Goal: Task Accomplishment & Management: Use online tool/utility

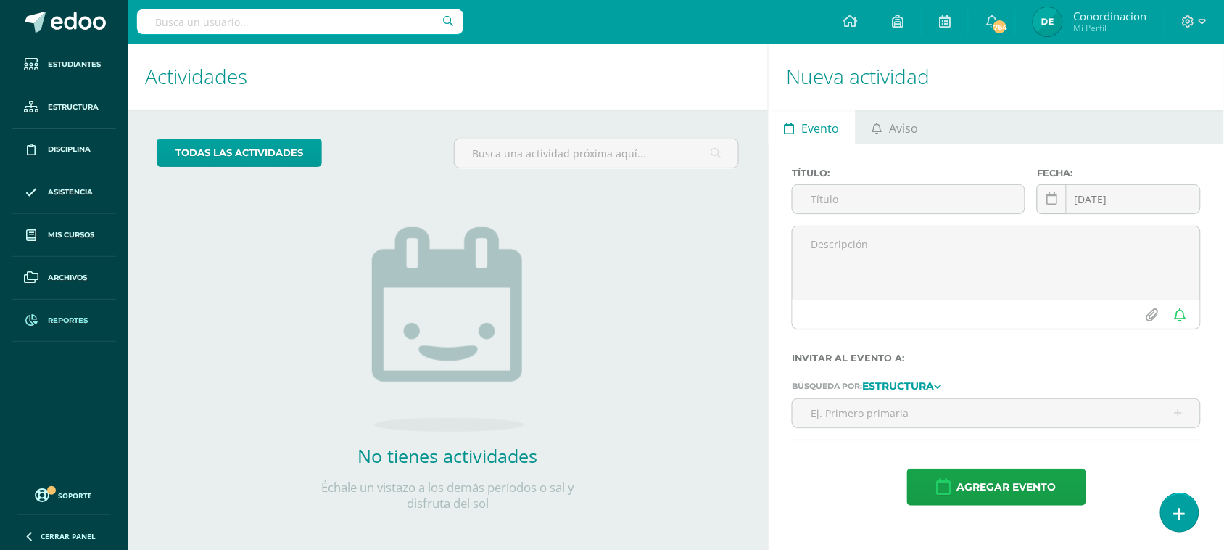
click at [58, 319] on span "Reportes" at bounding box center [68, 321] width 40 height 12
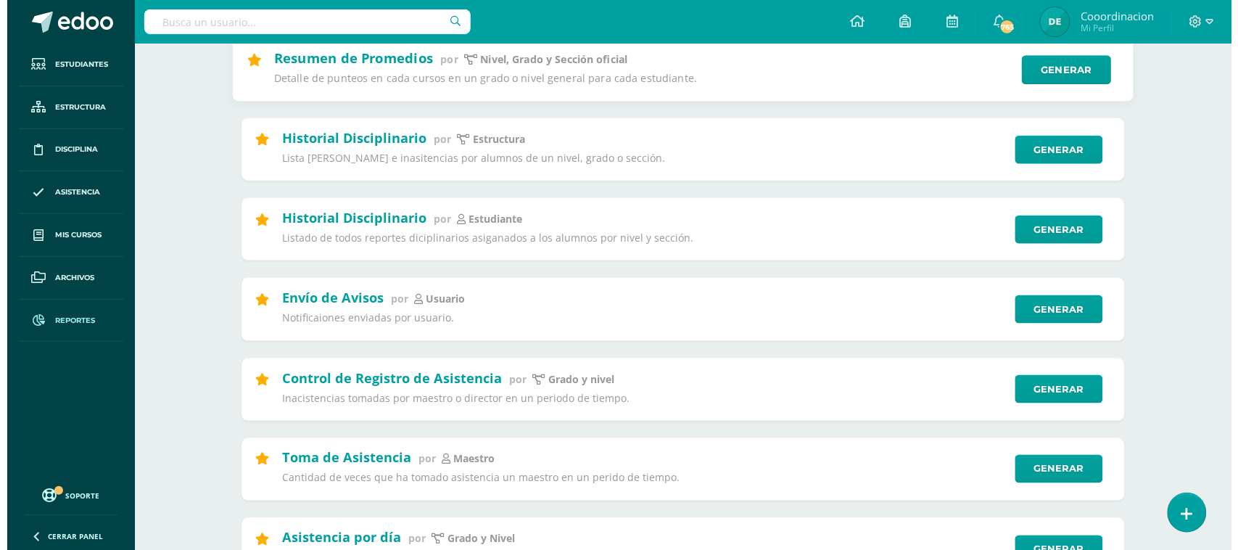
scroll to position [453, 0]
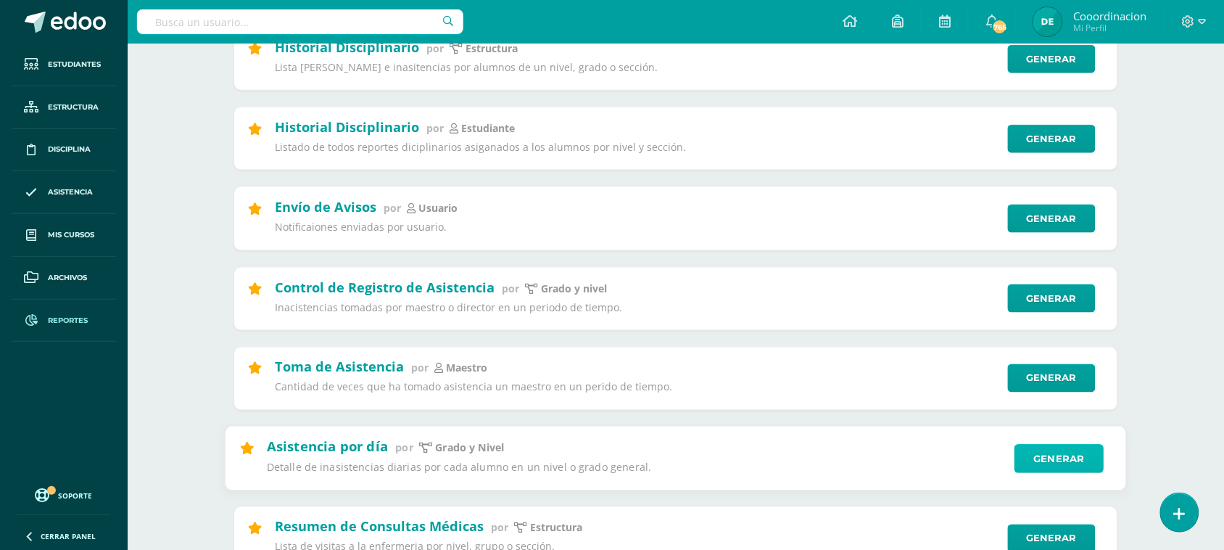
click at [1054, 454] on link "Generar" at bounding box center [1059, 458] width 89 height 29
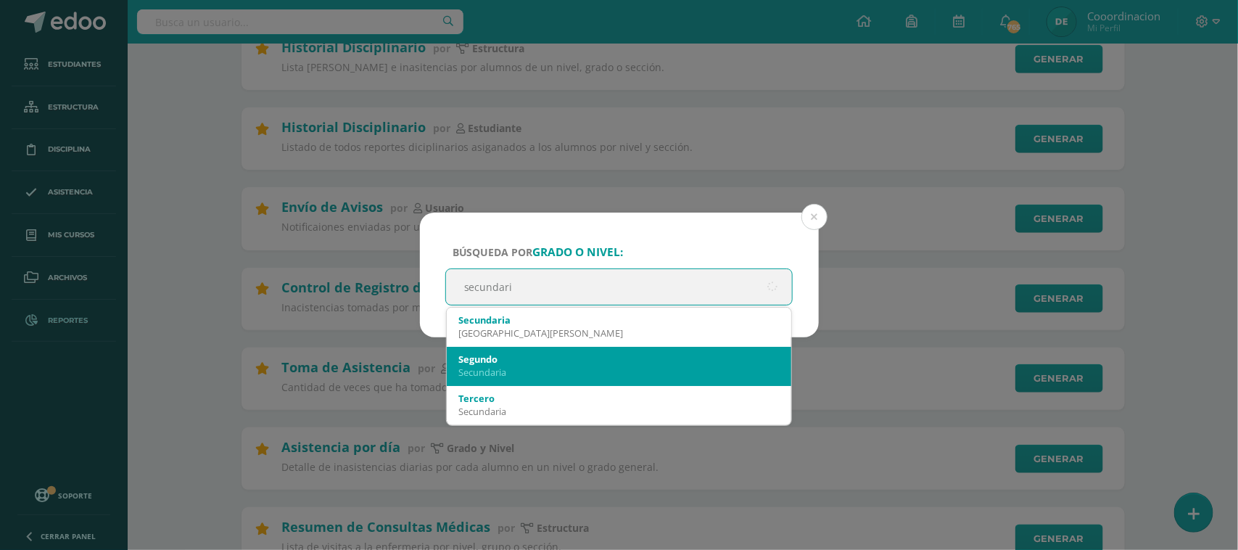
type input "secundaria"
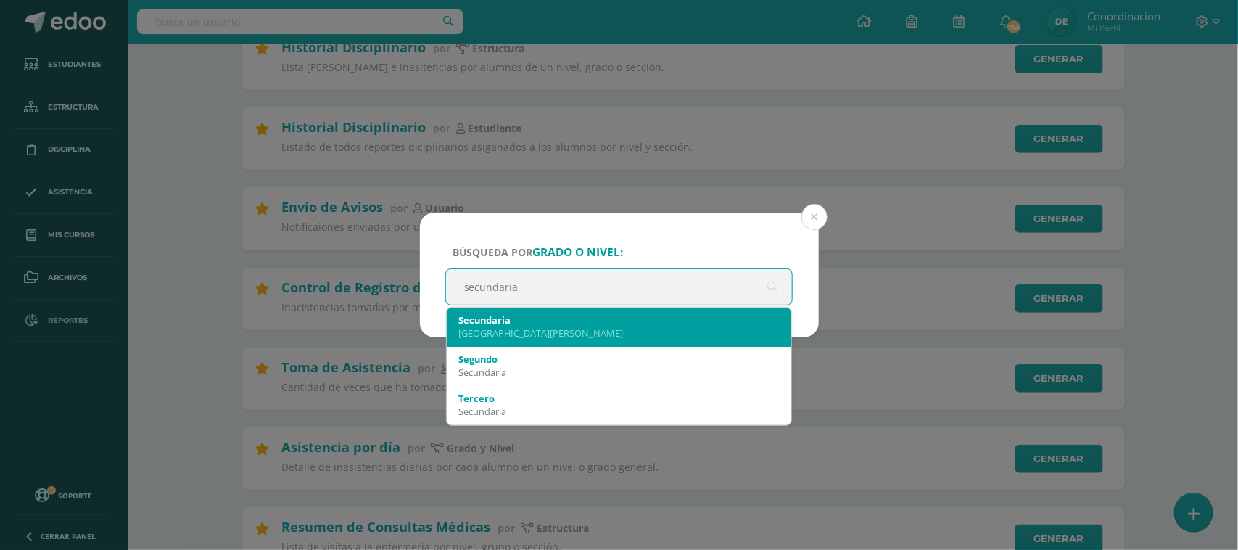
click at [529, 326] on div "Colegio Bilingüe San Juan" at bounding box center [619, 332] width 322 height 13
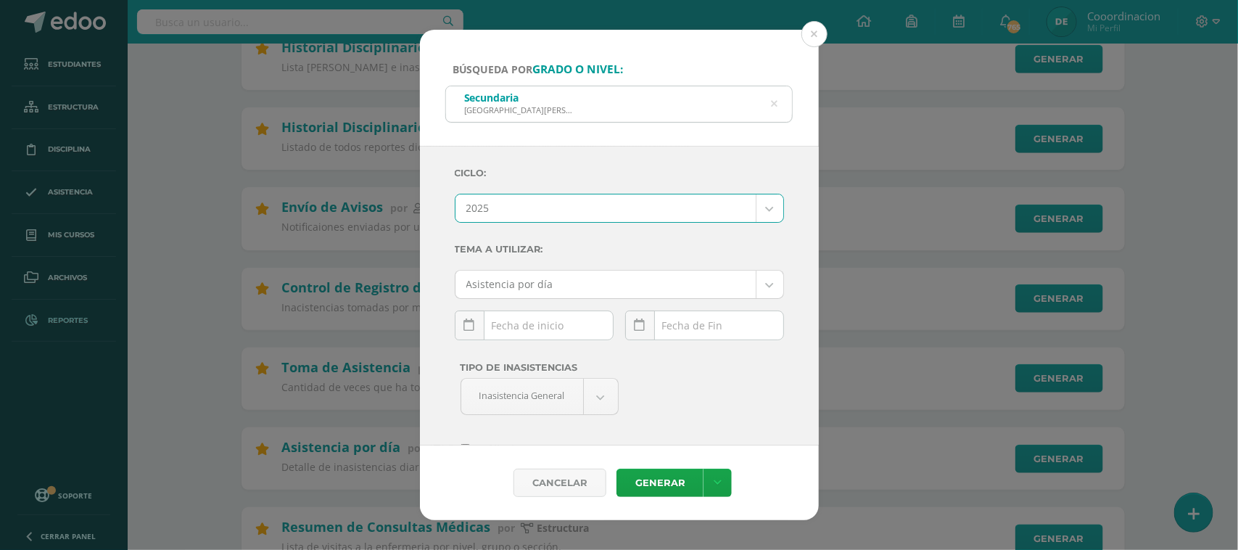
select select "2"
click at [509, 331] on div "October, 2025 Mo Tu We Th Fr Sa Su 29 30 1 2 3 4 5 6 7 8 9 10 11 12 13 14 15 16…" at bounding box center [534, 330] width 159 height 41
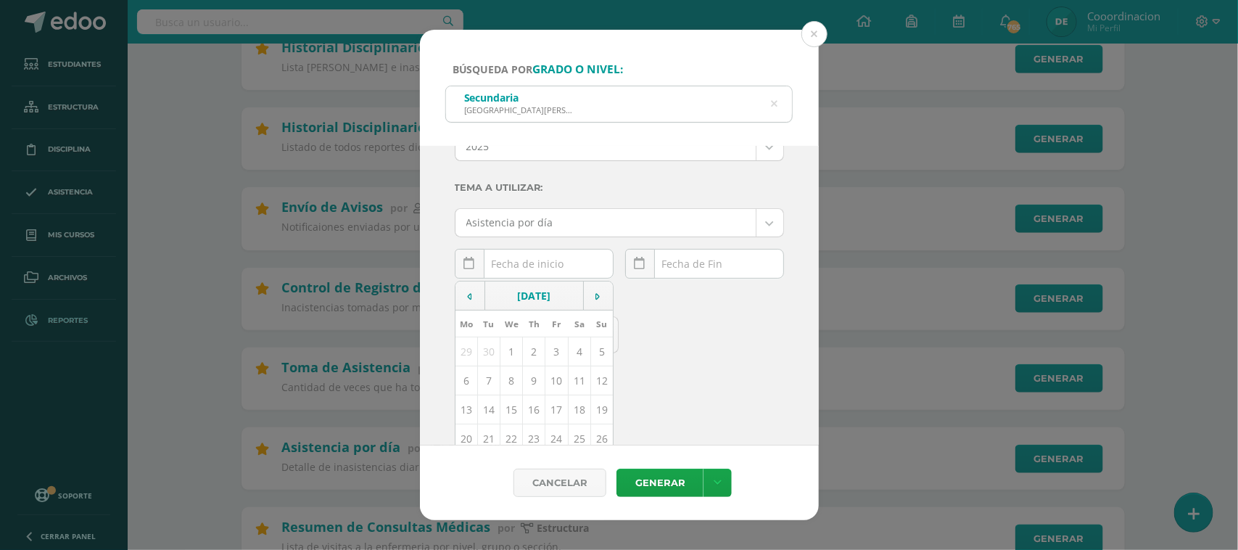
scroll to position [91, 0]
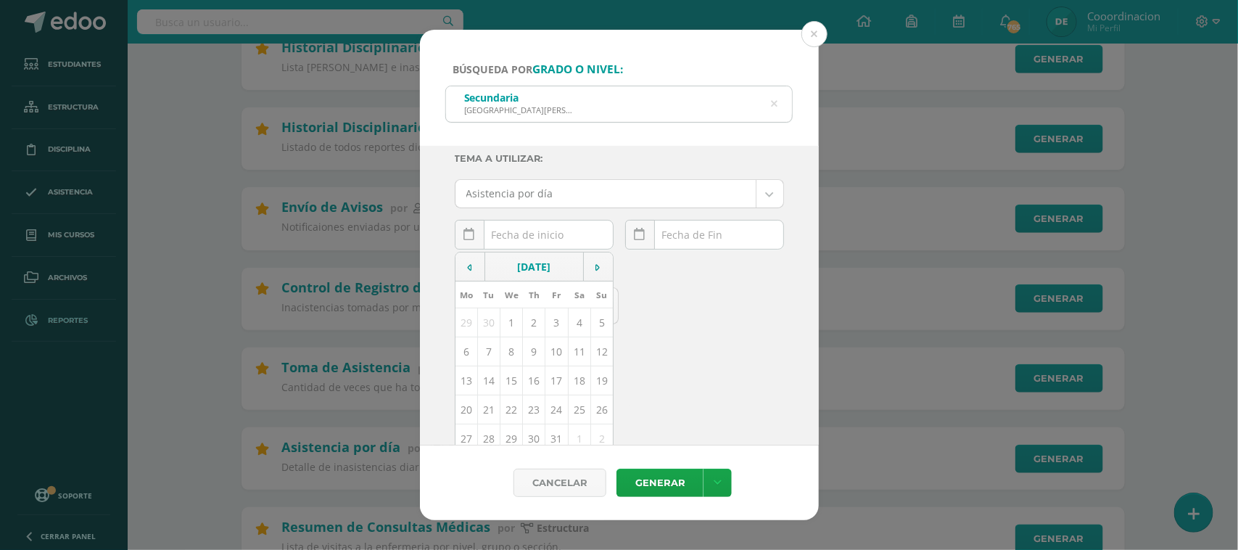
click at [480, 382] on td "14" at bounding box center [488, 380] width 22 height 29
type input "[DATE]"
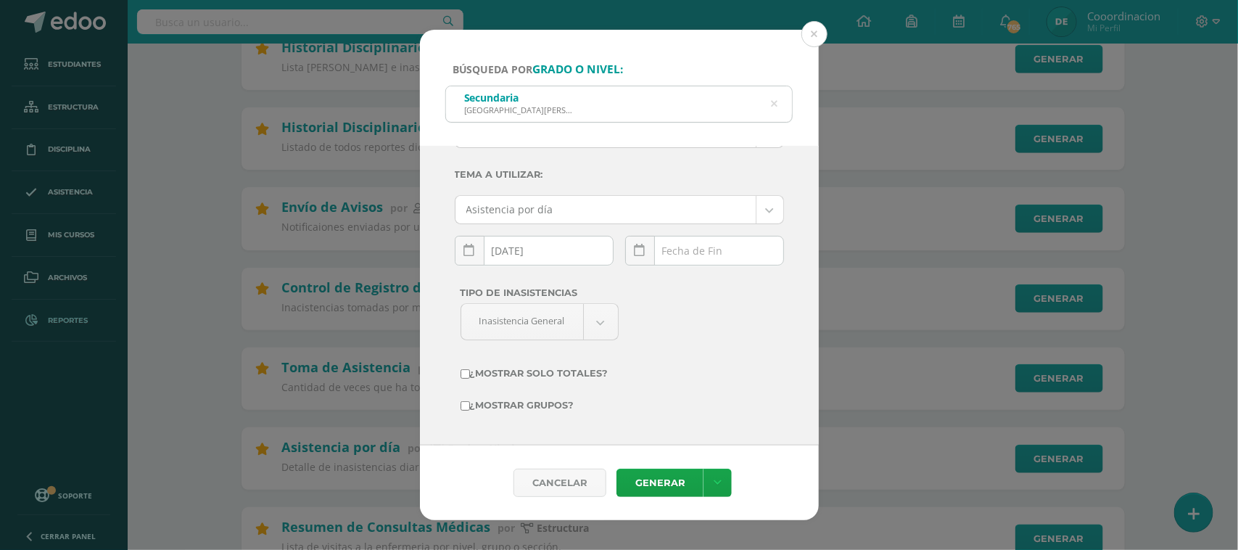
scroll to position [76, 0]
click at [711, 257] on div "October, 2025 Mo Tu We Th Fr Sa Su 29 30 1 2 3 4 5 6 7 8 9 10 11 12 13 14 15 16…" at bounding box center [704, 256] width 159 height 41
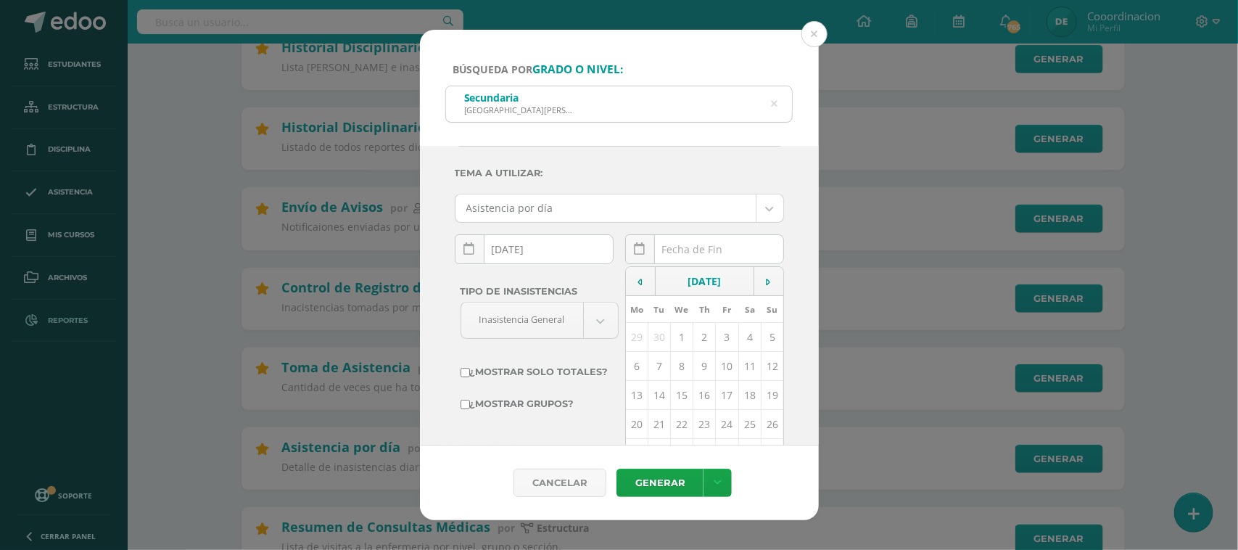
click at [658, 397] on td "14" at bounding box center [659, 395] width 22 height 29
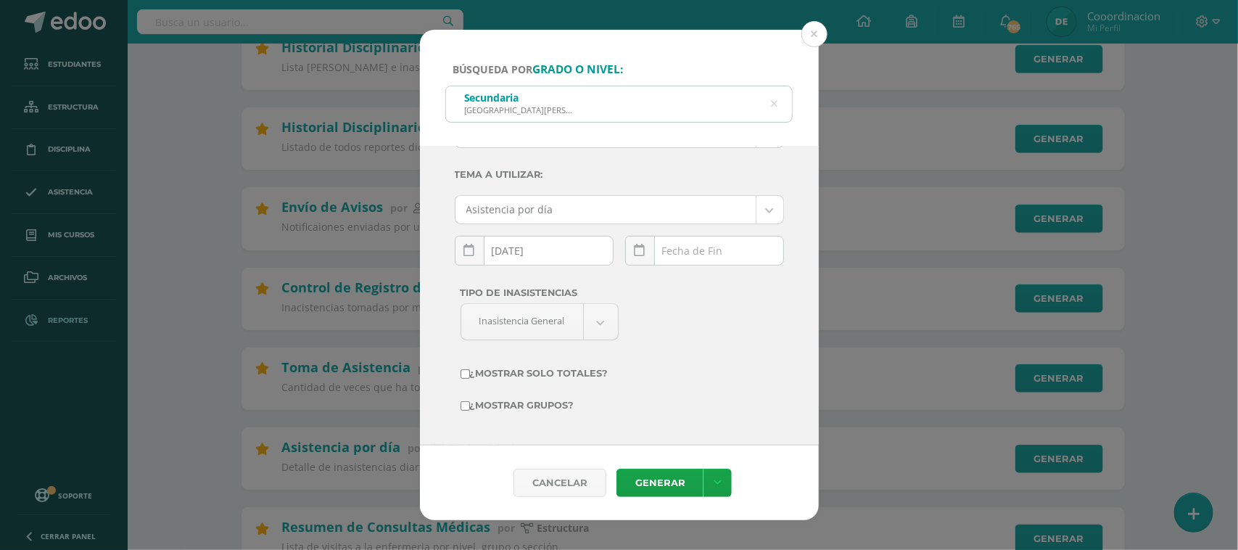
type input "[DATE]"
click at [655, 483] on link "Generar" at bounding box center [660, 483] width 87 height 28
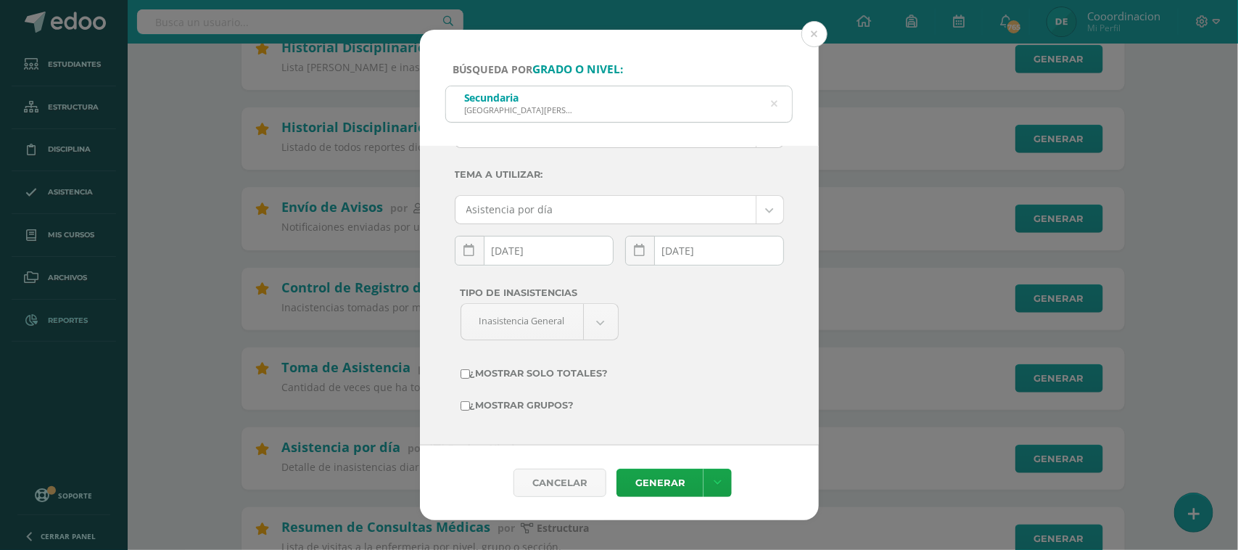
click at [535, 256] on div "2025-10-14 October, 2025 Mo Tu We Th Fr Sa Su 29 30 1 2 3 4 5 6 7 8 9 10 11 12 …" at bounding box center [534, 256] width 159 height 41
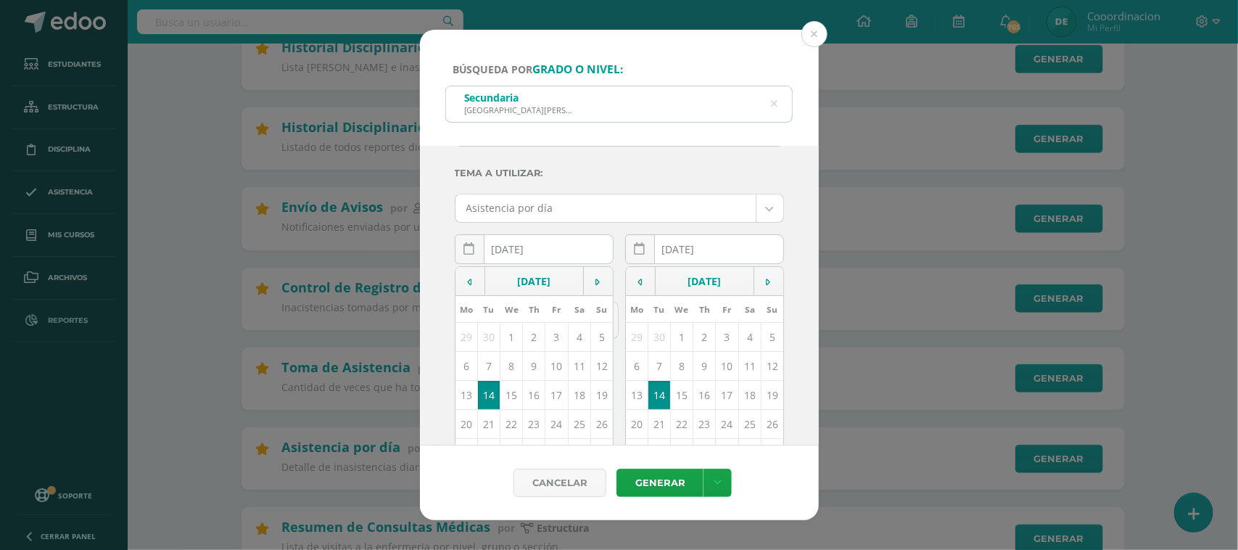
click at [708, 256] on div "2025-10-14 October, 2025 Mo Tu We Th Fr Sa Su 29 30 1 2 3 4 5 6 7 8 9 10 11 12 …" at bounding box center [704, 254] width 159 height 41
click at [651, 392] on td "14" at bounding box center [659, 395] width 22 height 29
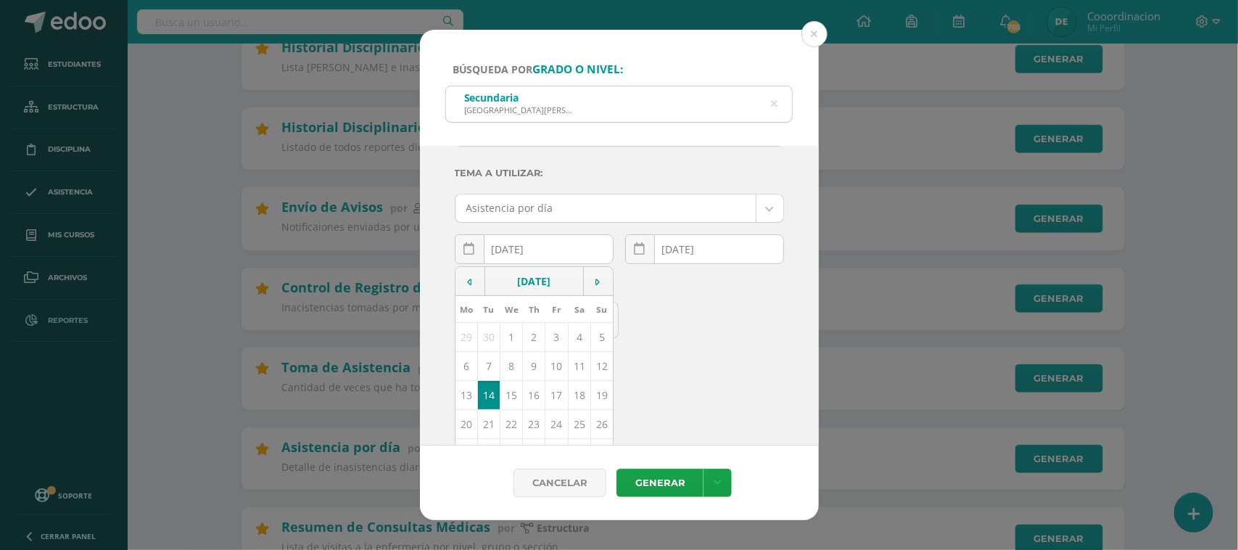
click at [482, 396] on td "14" at bounding box center [488, 395] width 22 height 29
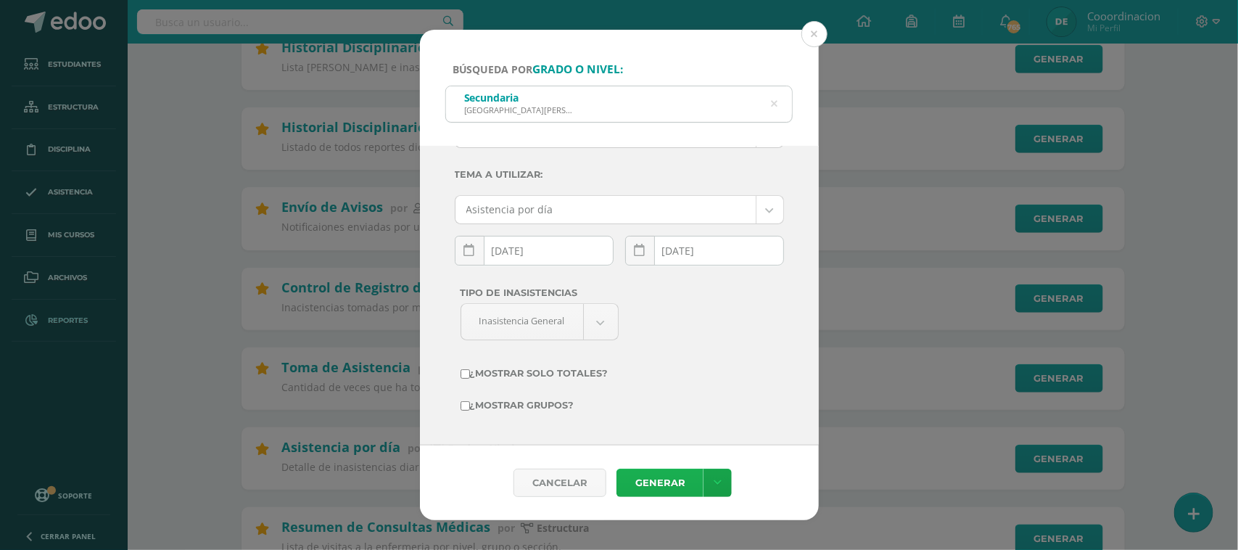
click at [654, 476] on link "Generar" at bounding box center [660, 483] width 87 height 28
click at [818, 41] on button at bounding box center [814, 34] width 26 height 26
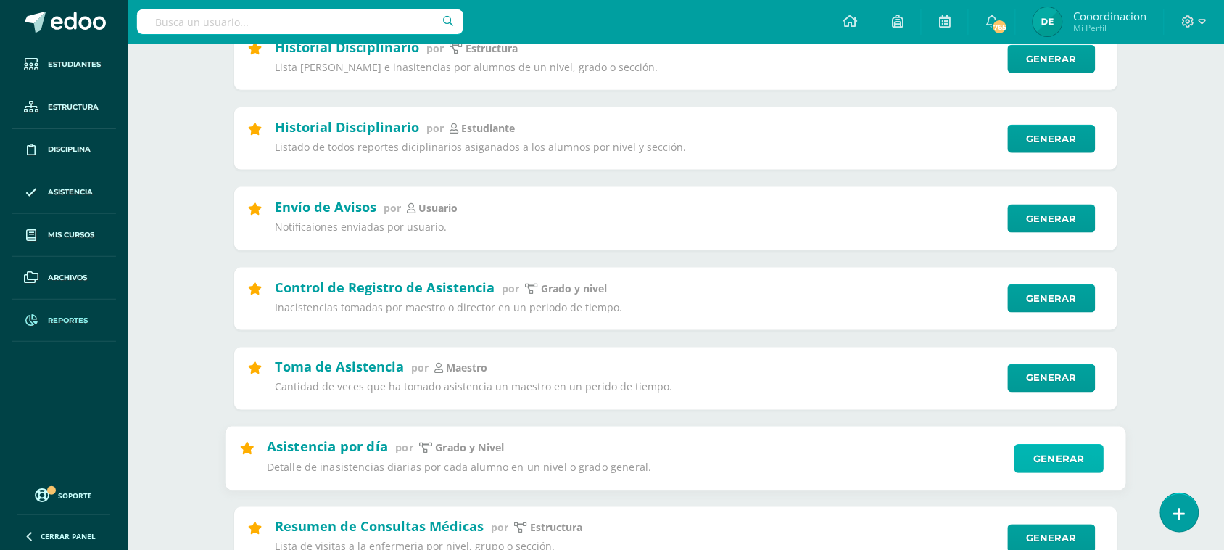
click at [1050, 462] on link "Generar" at bounding box center [1059, 458] width 89 height 29
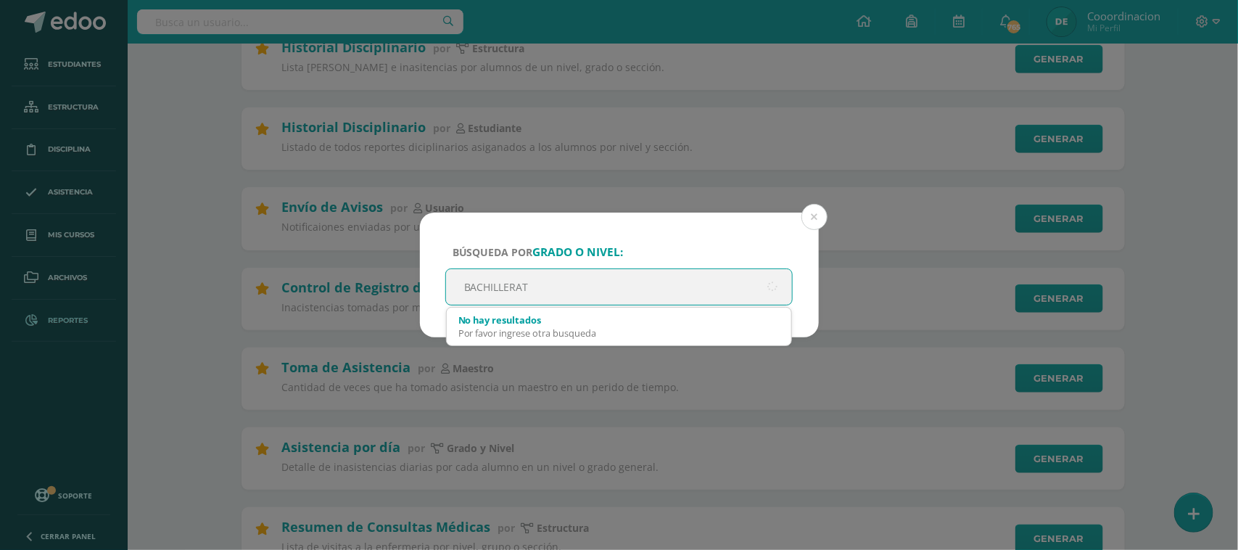
type input "BACHILLERATO"
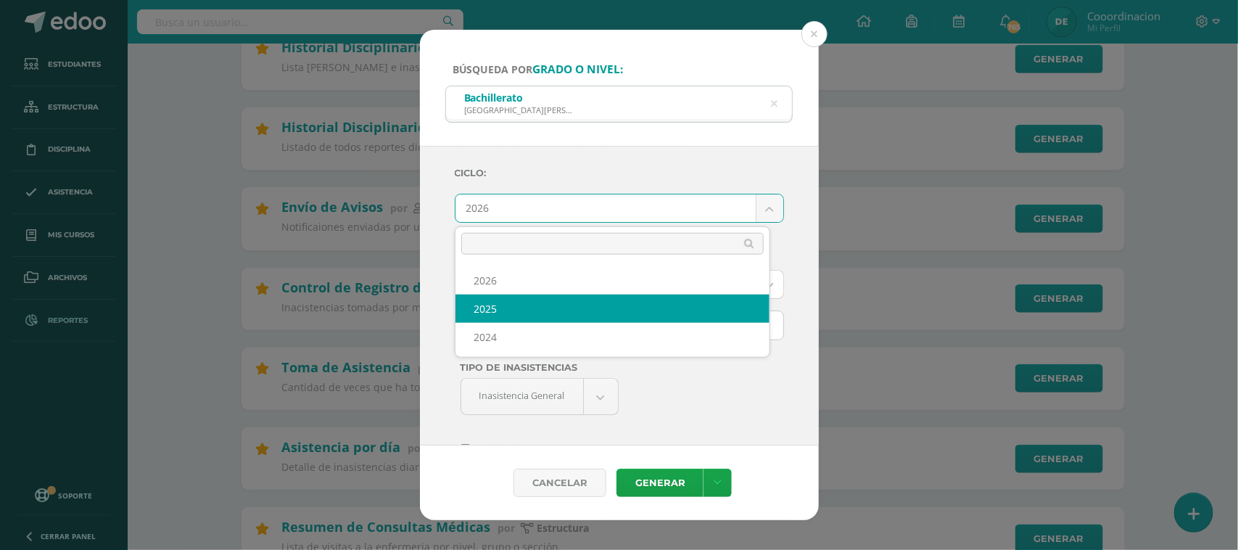
select select "2"
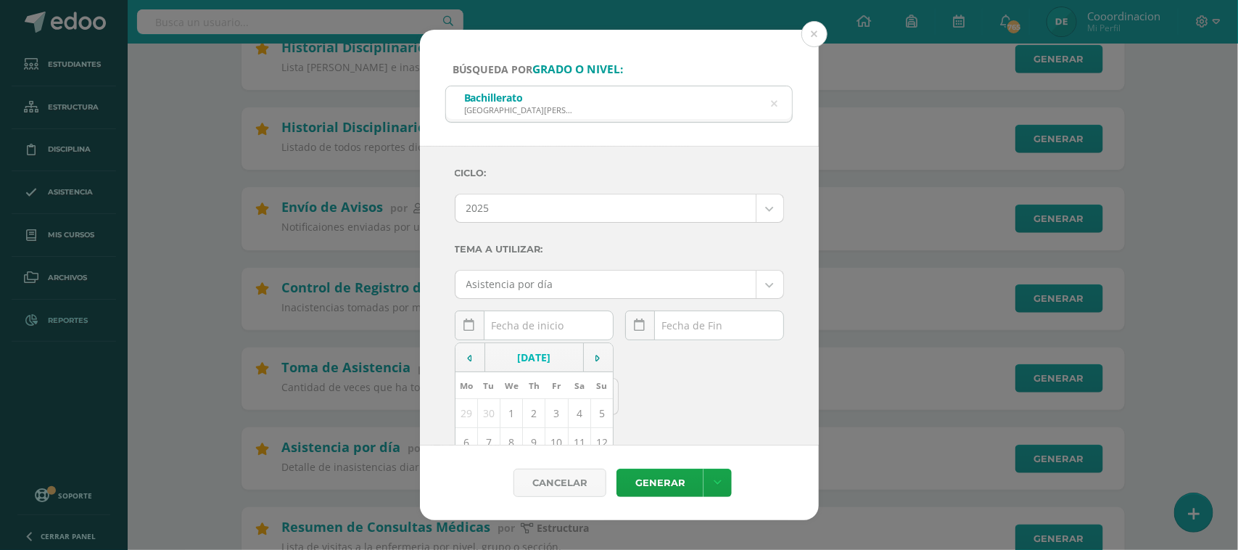
click at [512, 331] on div "October, 2025 Mo Tu We Th Fr Sa Su 29 30 1 2 3 4 5 6 7 8 9 10 11 12 13 14 15 16…" at bounding box center [534, 330] width 159 height 41
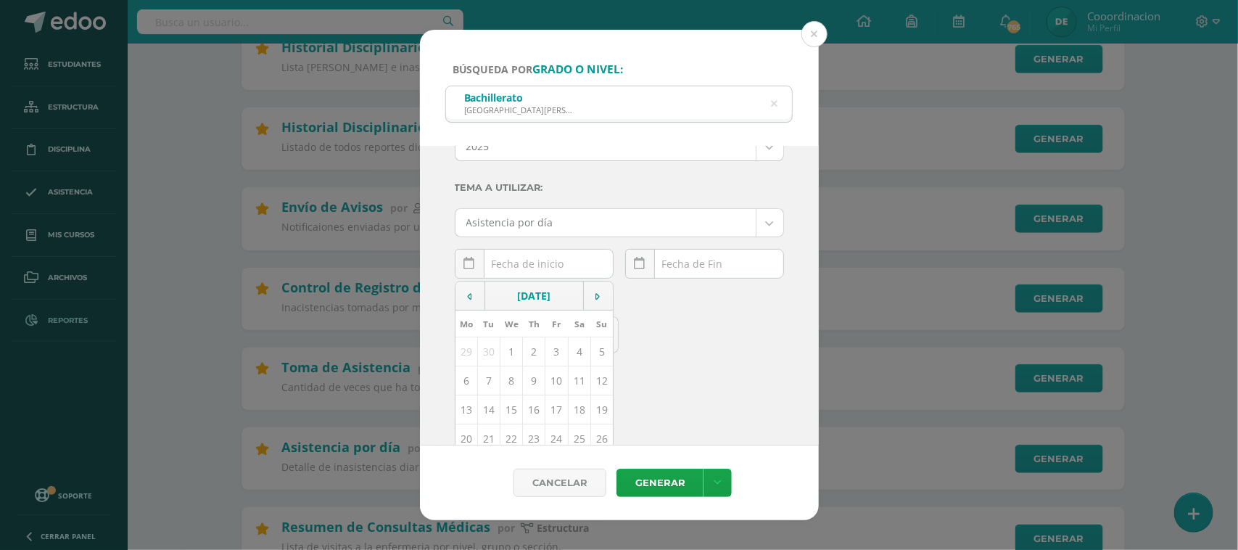
scroll to position [131, 0]
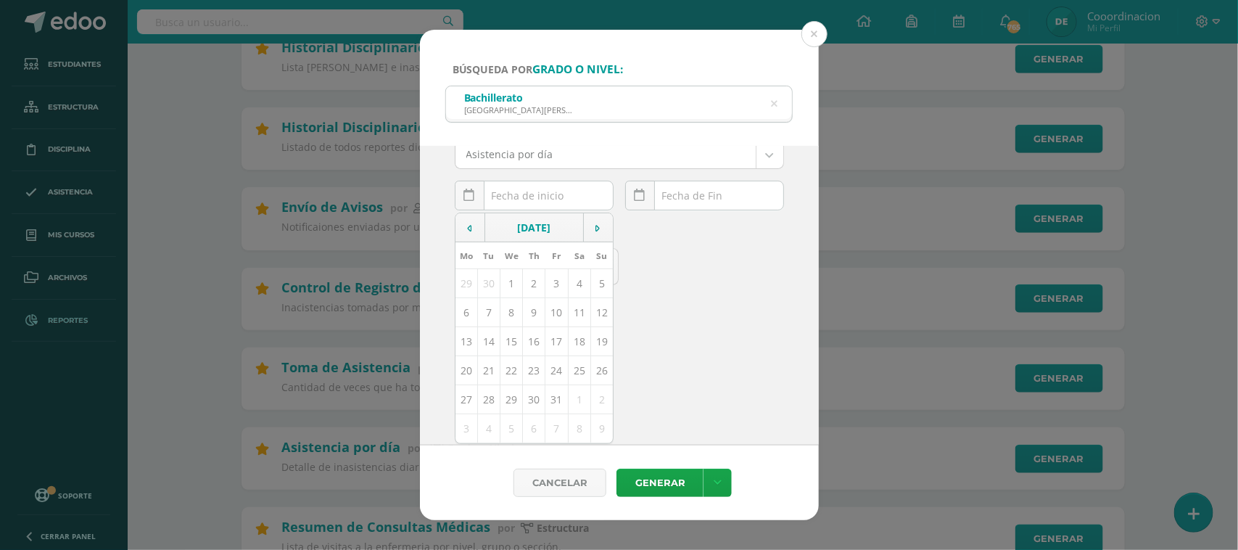
click at [487, 346] on td "14" at bounding box center [488, 341] width 22 height 29
type input "[DATE]"
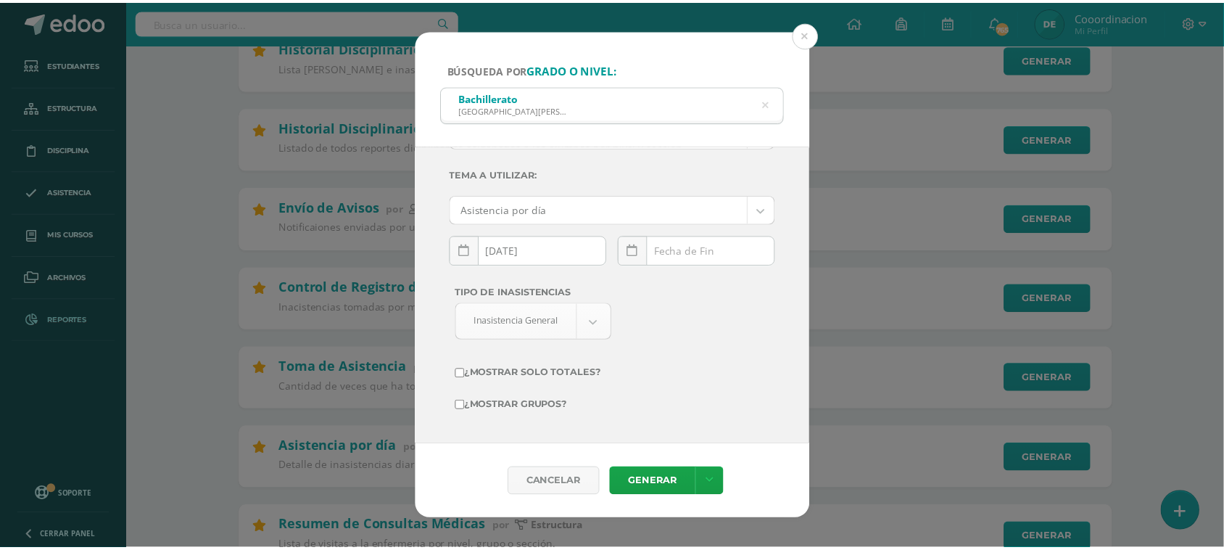
scroll to position [76, 0]
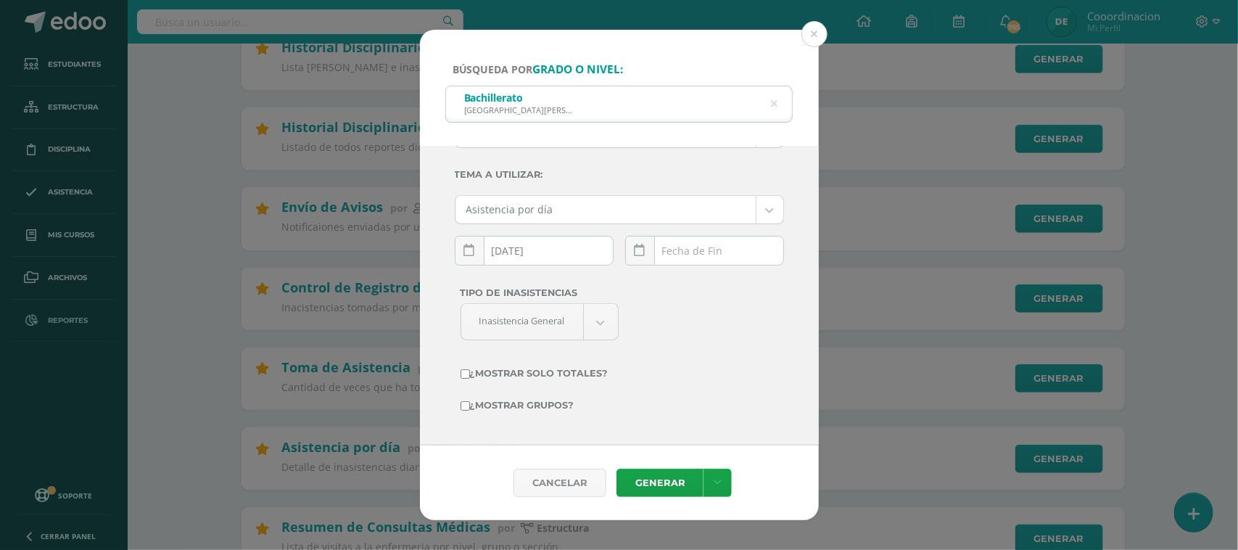
click at [679, 247] on div "October, 2025 Mo Tu We Th Fr Sa Su 29 30 1 2 3 4 5 6 7 8 9 10 11 12 13 14 15 16…" at bounding box center [704, 256] width 159 height 41
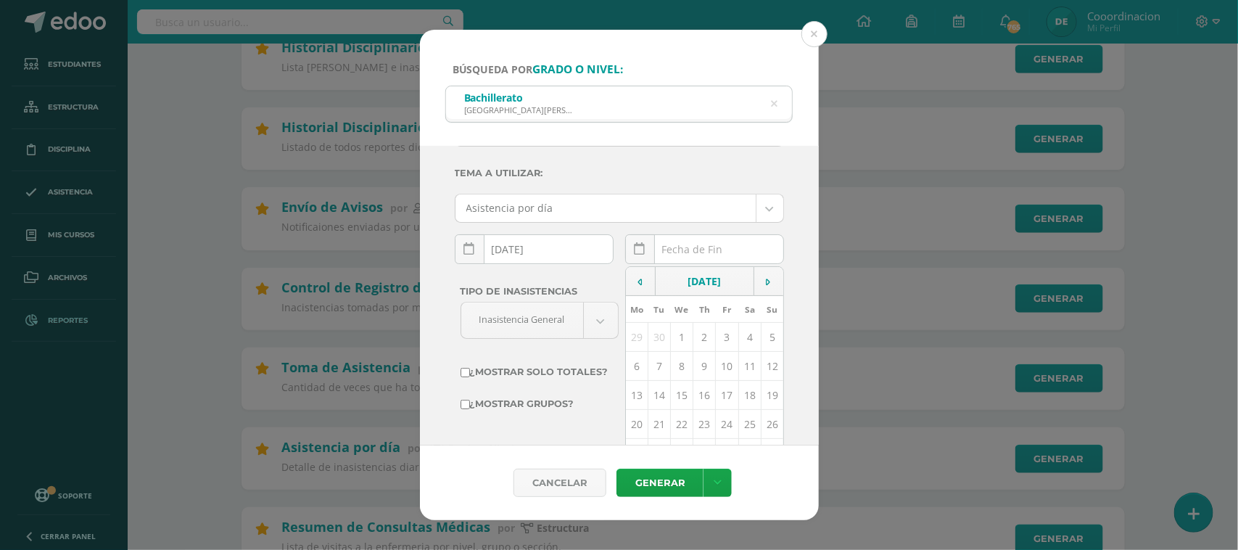
click at [653, 403] on td "14" at bounding box center [659, 395] width 22 height 29
type input "[DATE]"
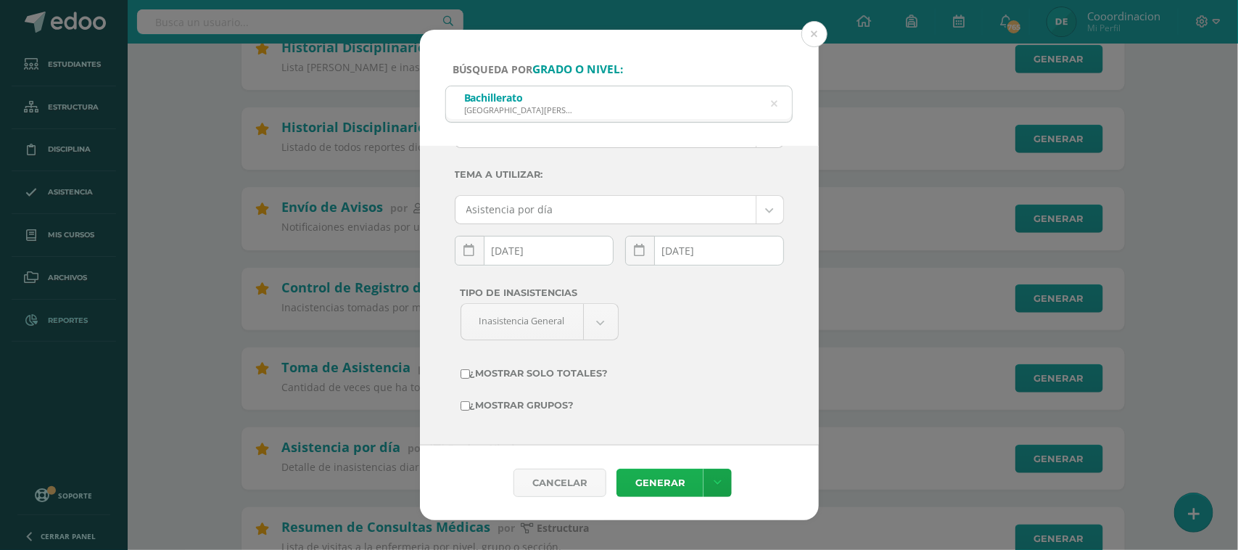
click at [668, 476] on link "Generar" at bounding box center [660, 483] width 87 height 28
click at [815, 33] on button at bounding box center [814, 34] width 26 height 26
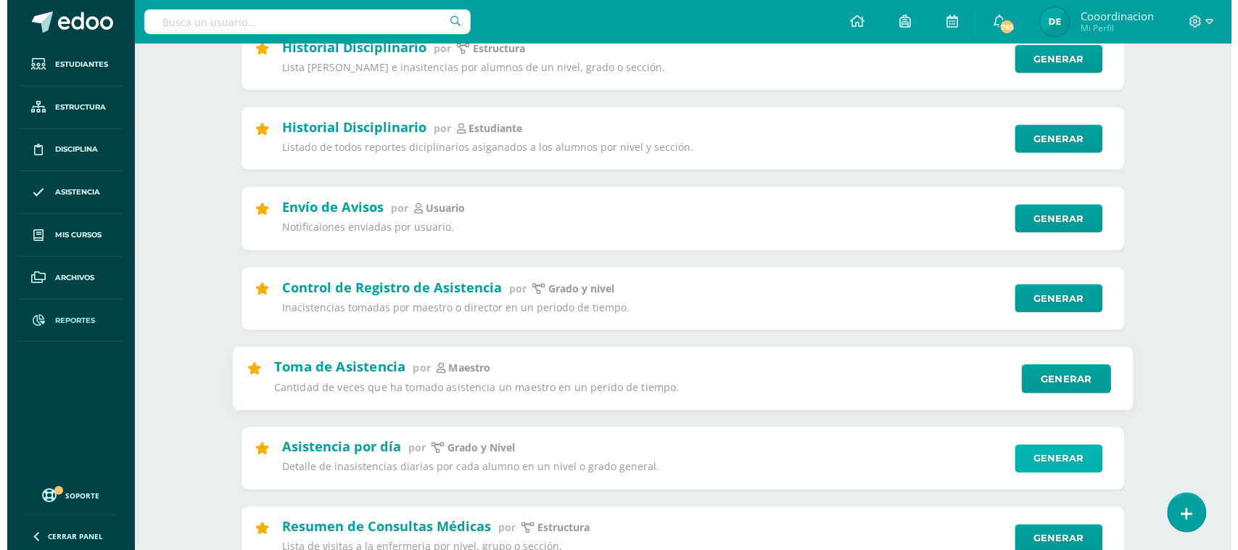
scroll to position [544, 0]
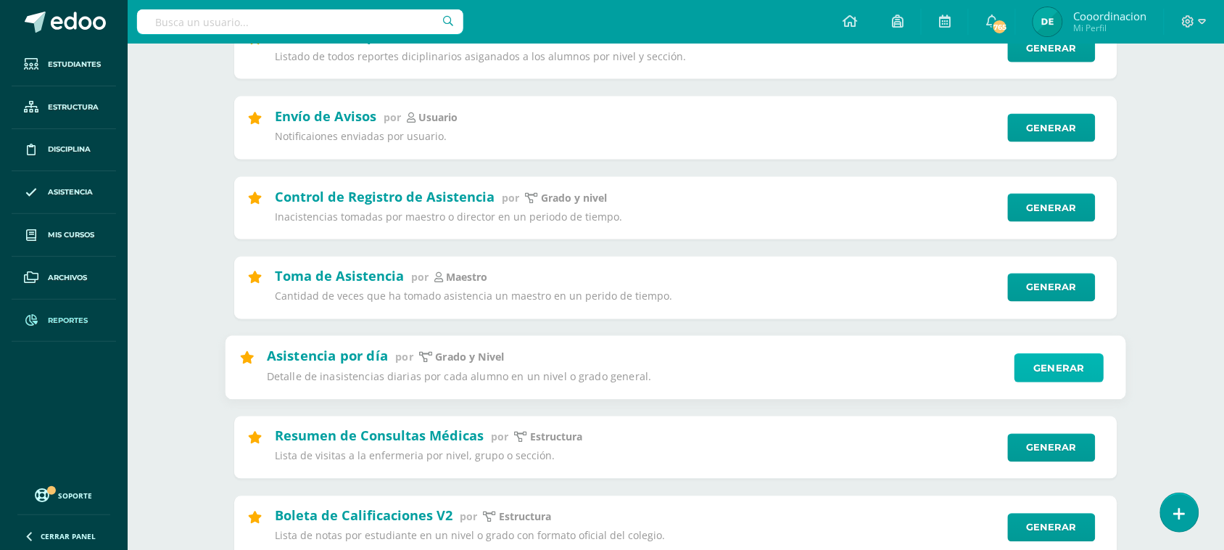
click at [1045, 374] on link "Generar" at bounding box center [1059, 367] width 89 height 29
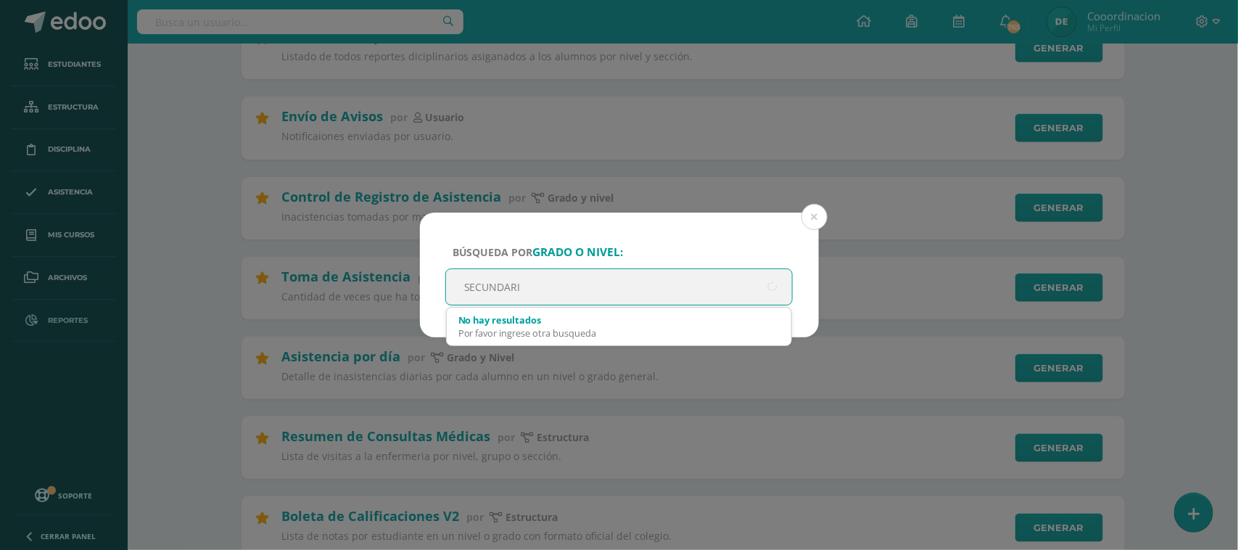
type input "SECUNDARIA"
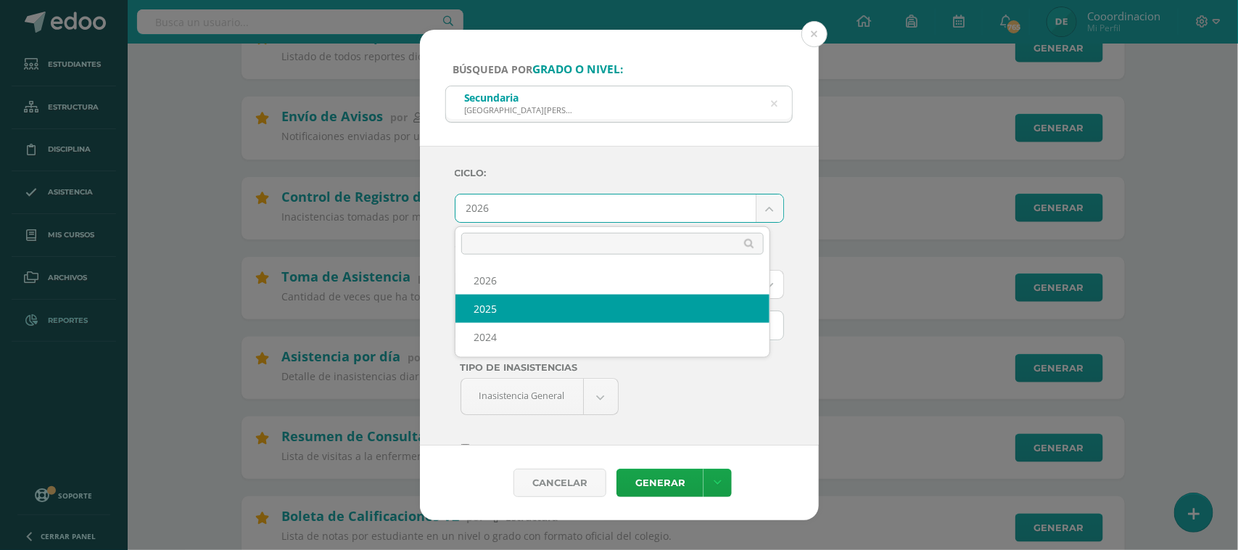
select select "2"
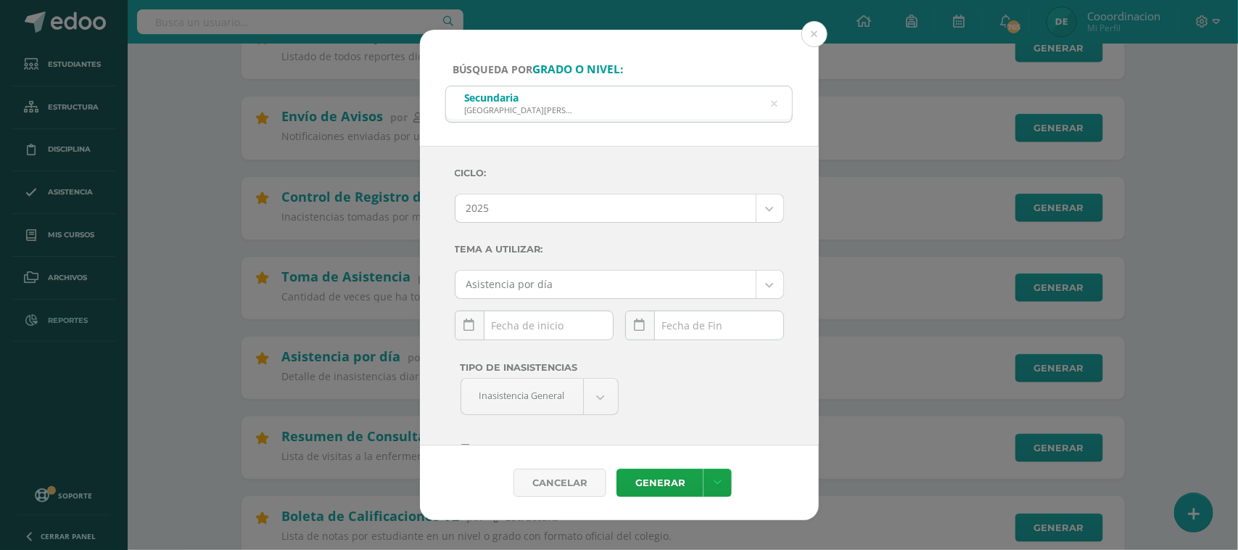
click at [540, 328] on div "October, 2025 Mo Tu We Th Fr Sa Su 29 30 1 2 3 4 5 6 7 8 9 10 11 12 13 14 15 16…" at bounding box center [534, 330] width 159 height 41
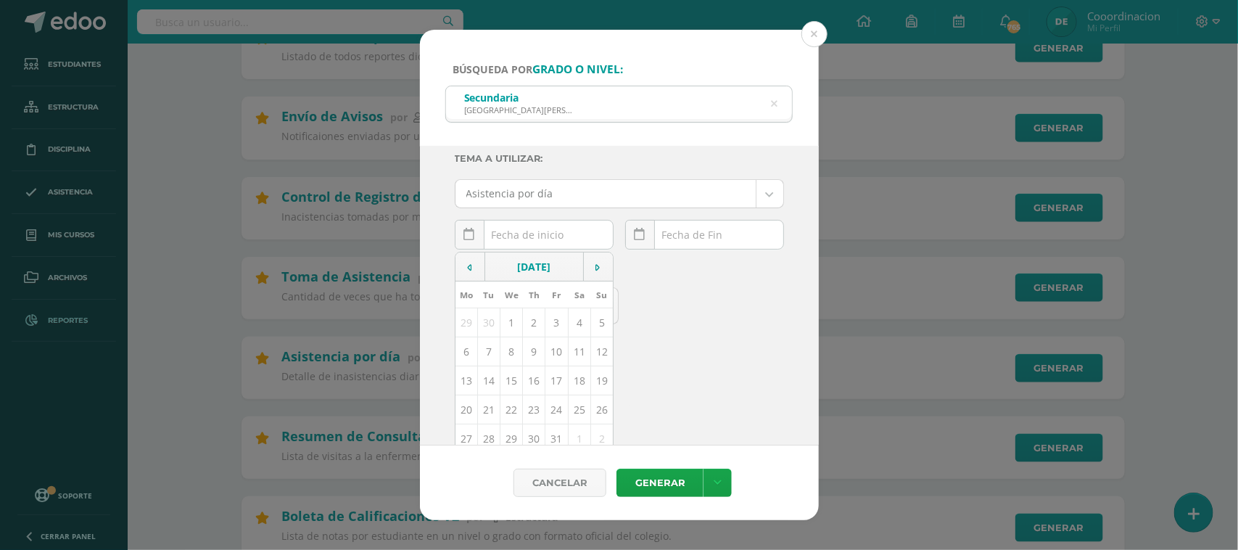
click at [490, 382] on td "14" at bounding box center [488, 380] width 22 height 29
type input "[DATE]"
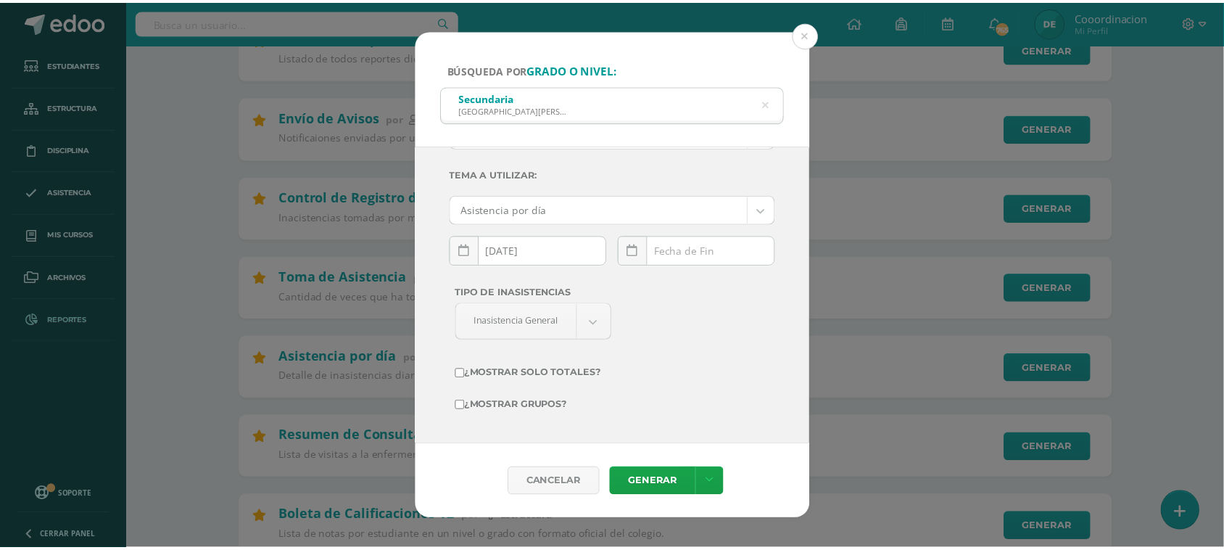
scroll to position [76, 0]
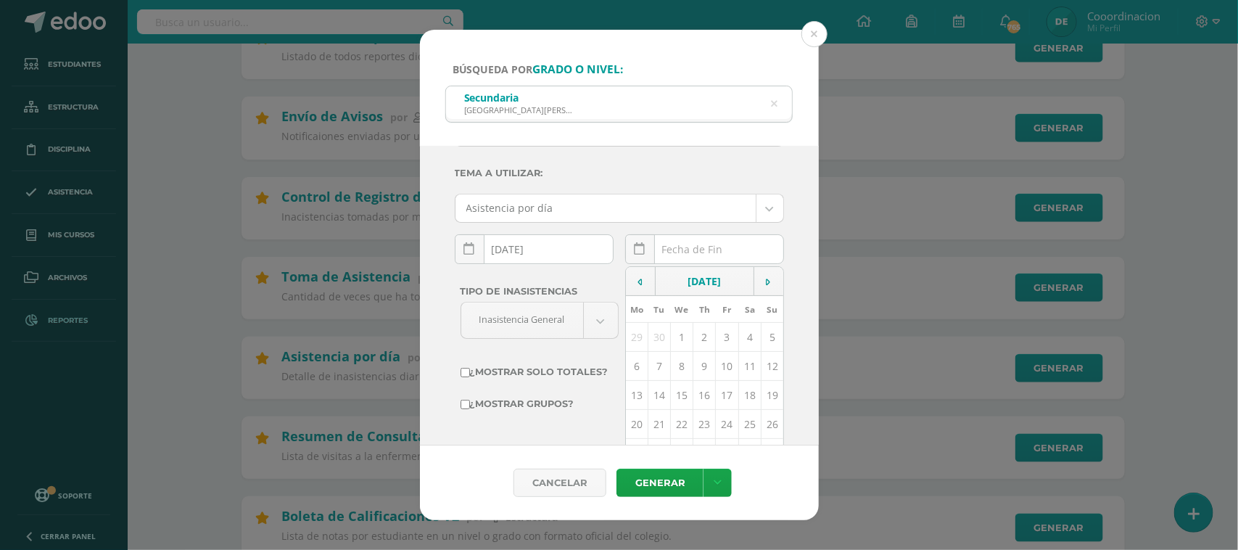
click at [727, 255] on div "October, 2025 Mo Tu We Th Fr Sa Su 29 30 1 2 3 4 5 6 7 8 9 10 11 12 13 14 15 16…" at bounding box center [704, 254] width 159 height 41
click at [654, 397] on td "14" at bounding box center [659, 395] width 22 height 29
type input "[DATE]"
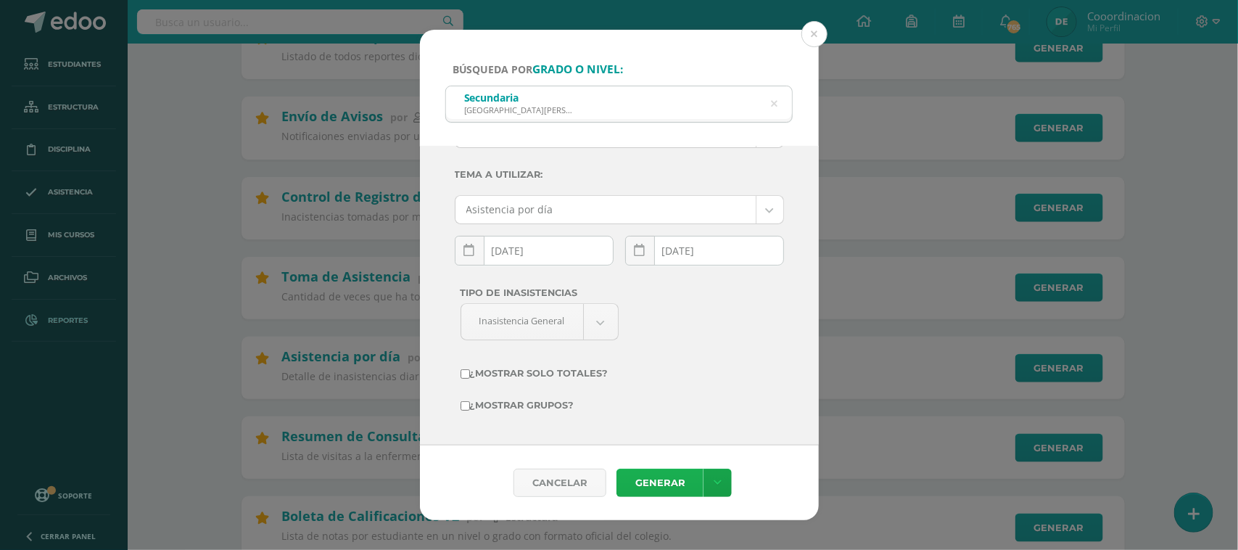
click at [661, 476] on link "Generar" at bounding box center [660, 483] width 87 height 28
drag, startPoint x: 793, startPoint y: 26, endPoint x: 812, endPoint y: 25, distance: 19.6
click at [799, 26] on div "Búsqueda por grado o nivel: Secundaria Colegio Bilingüe San Juan SECUNDARIA Cic…" at bounding box center [619, 275] width 1238 height 550
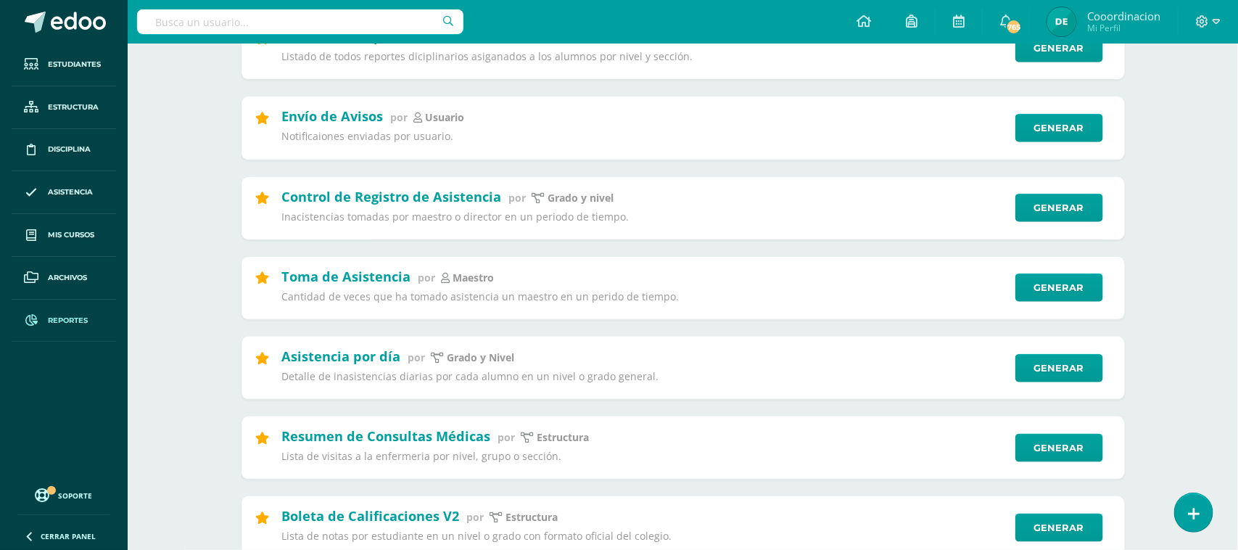
click at [816, 31] on div "Búsqueda por grado o nivel: Secundaria Colegio Bilingüe San Juan SECUNDARIA Cic…" at bounding box center [619, 275] width 1227 height 490
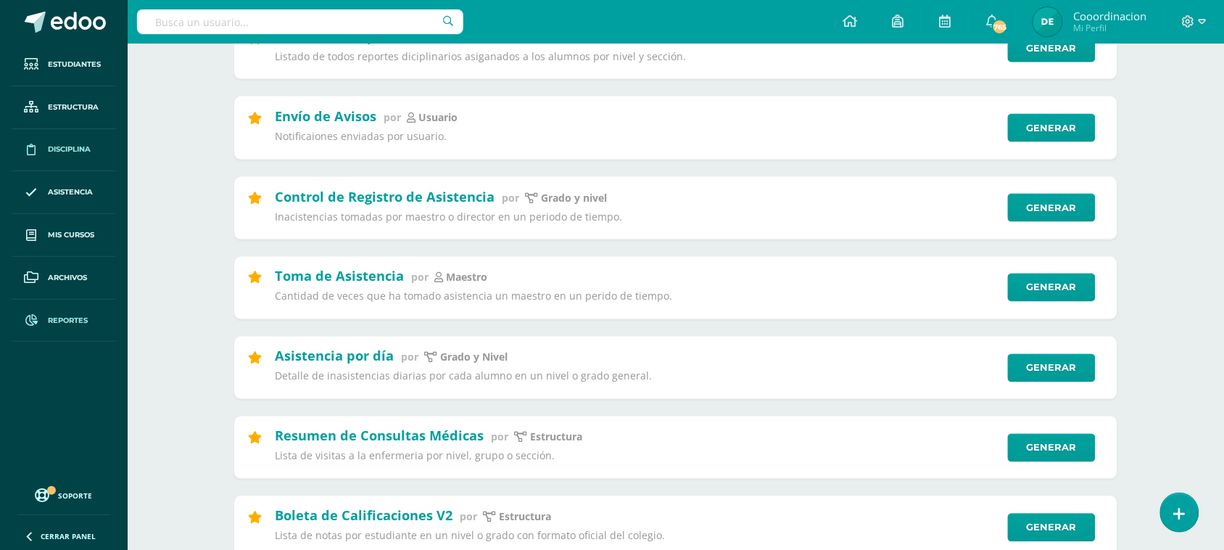
click at [49, 152] on span "Disciplina" at bounding box center [69, 150] width 43 height 12
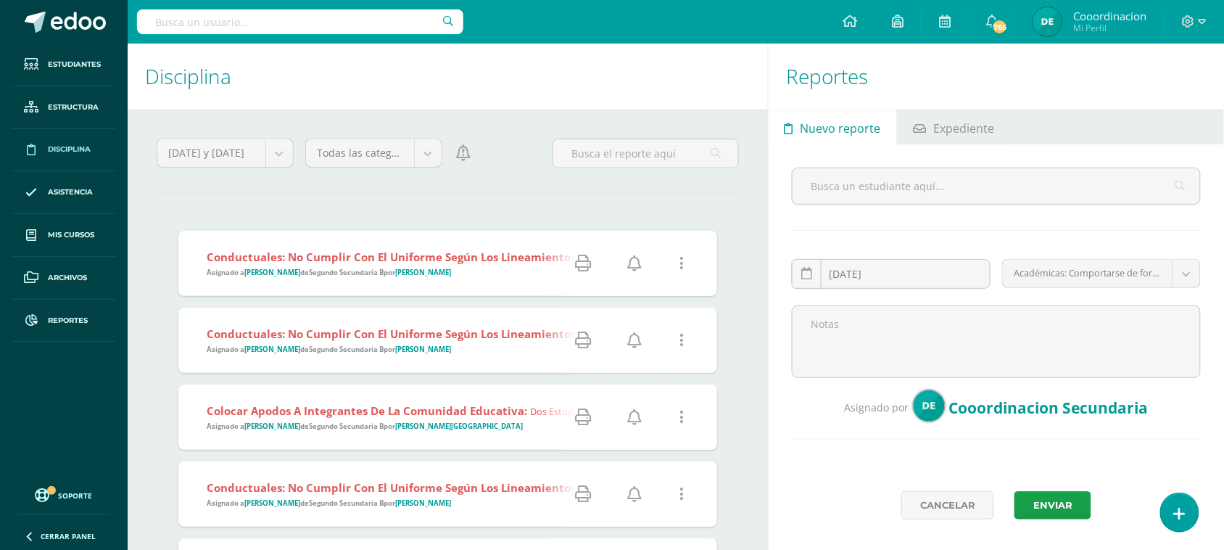
click at [624, 262] on link at bounding box center [635, 263] width 37 height 37
click at [585, 263] on icon at bounding box center [584, 263] width 16 height 16
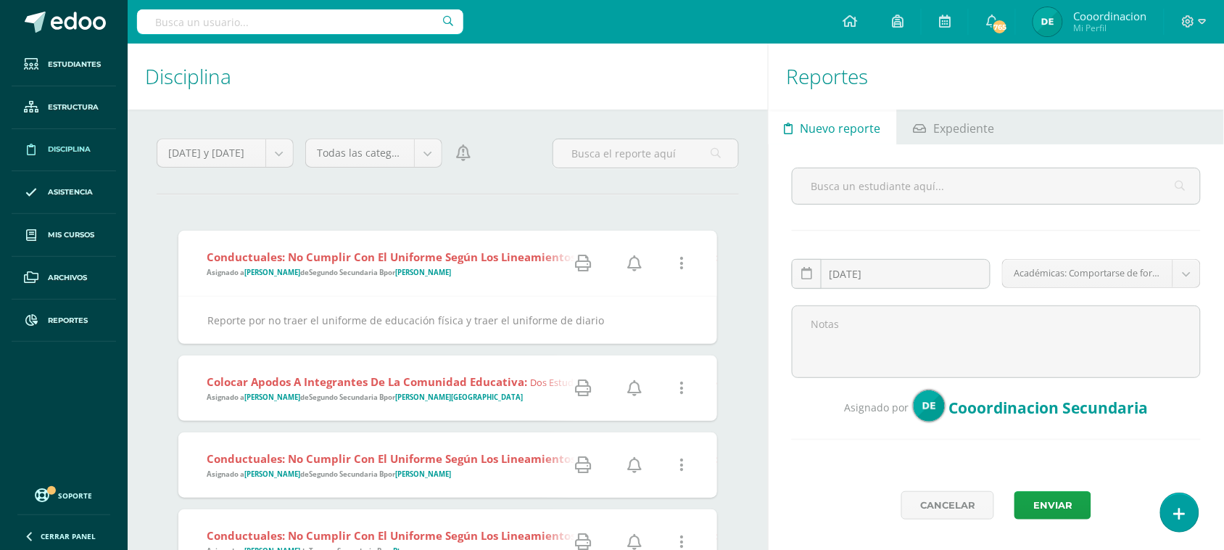
click at [637, 260] on icon at bounding box center [634, 263] width 15 height 16
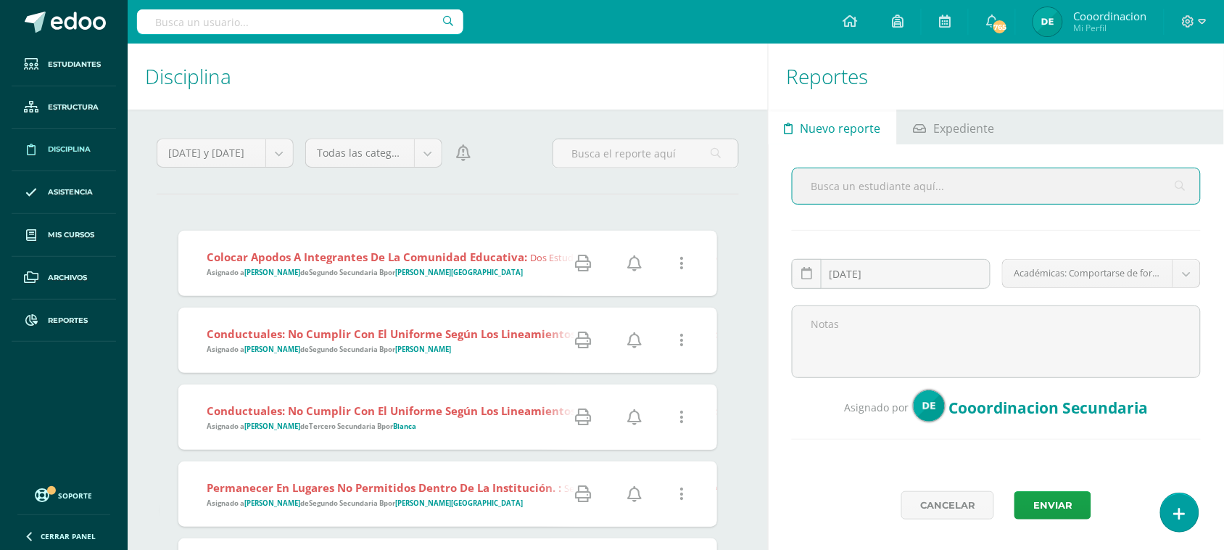
click at [366, 266] on span "Colocar apodos a integrantes de la comunidad educativa: Dos estudiantes reporta…" at bounding box center [823, 264] width 1232 height 28
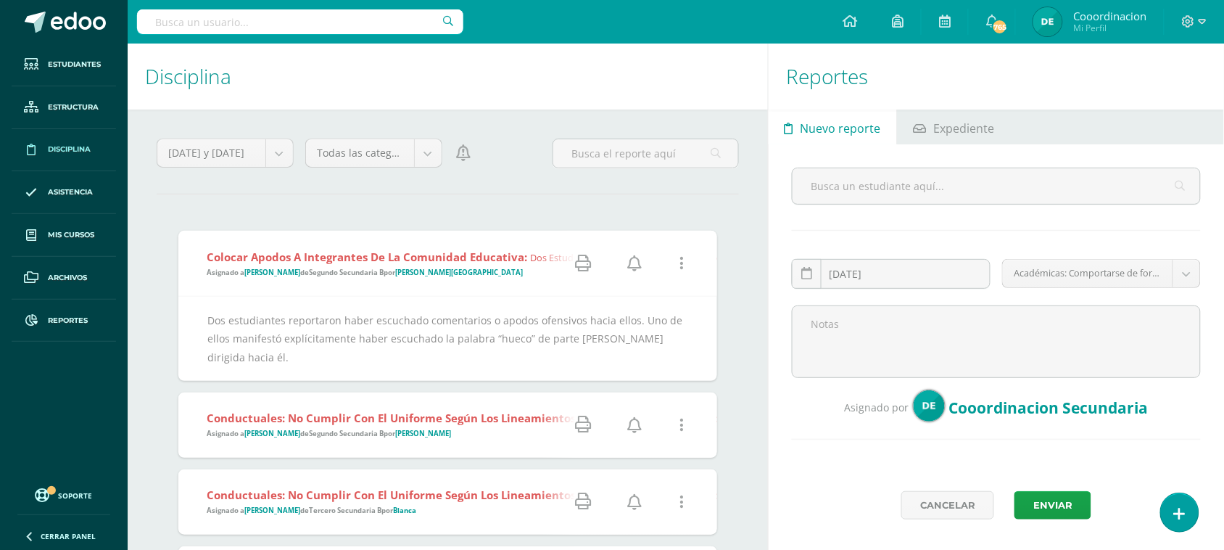
click at [640, 265] on icon at bounding box center [634, 263] width 15 height 16
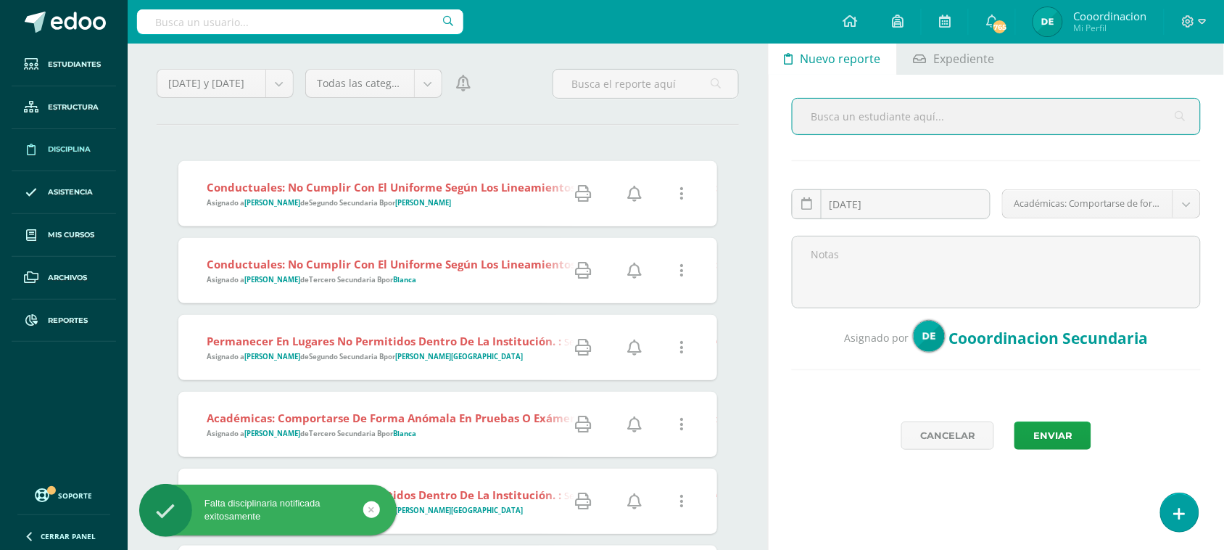
scroll to position [91, 0]
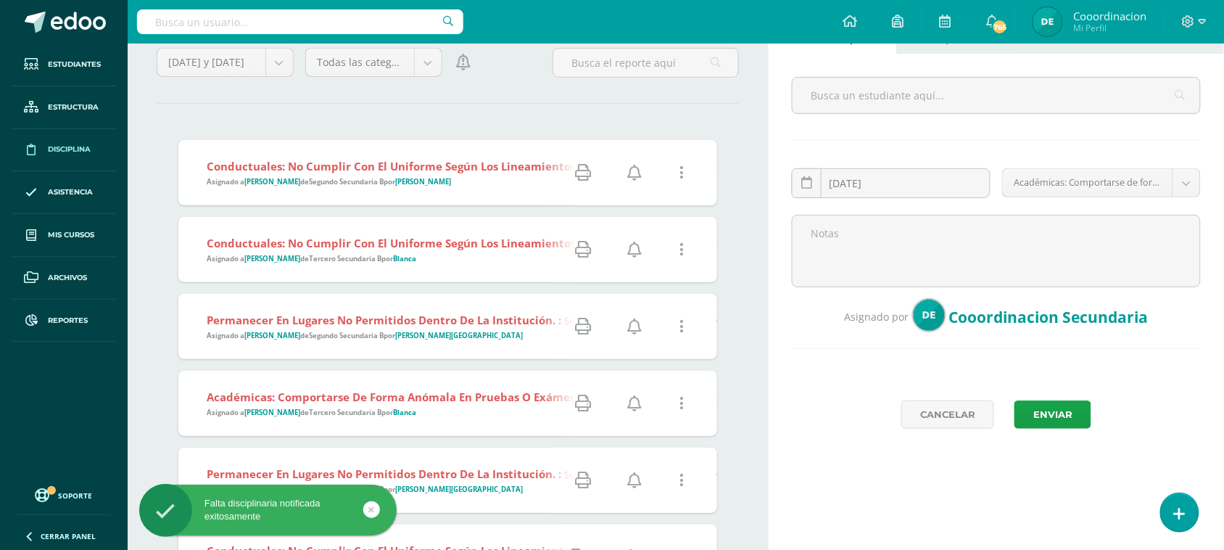
click at [640, 172] on icon at bounding box center [634, 173] width 15 height 16
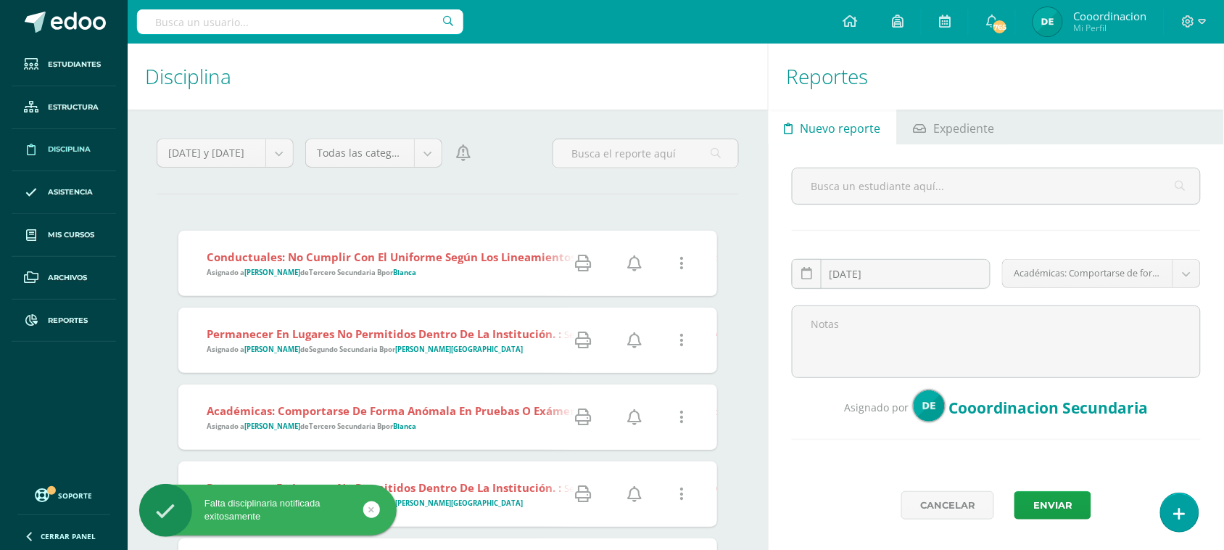
click at [642, 257] on link at bounding box center [635, 263] width 37 height 37
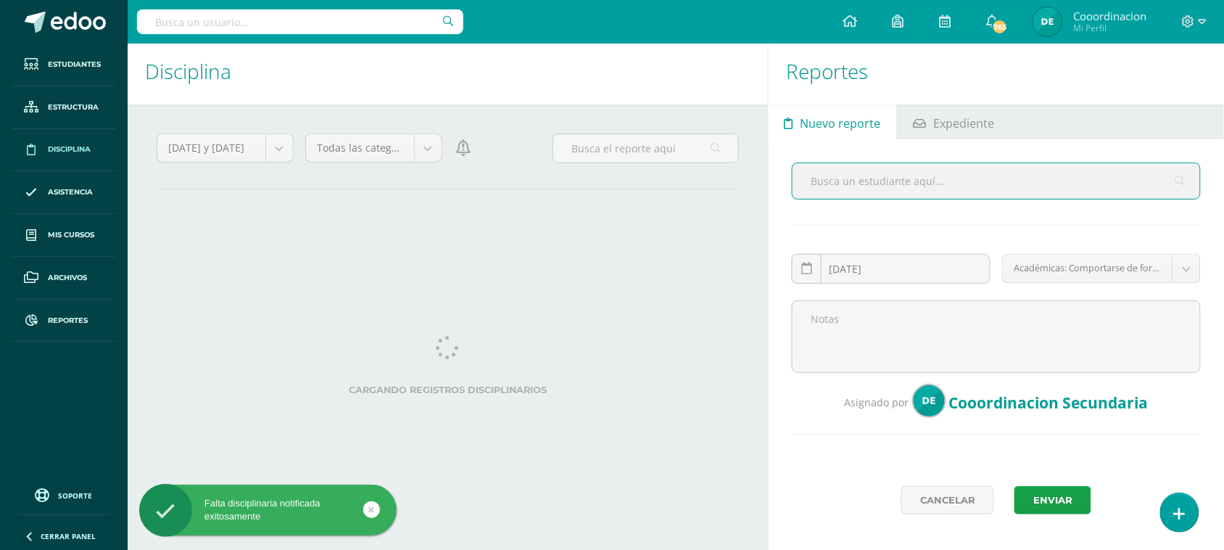
scroll to position [16, 0]
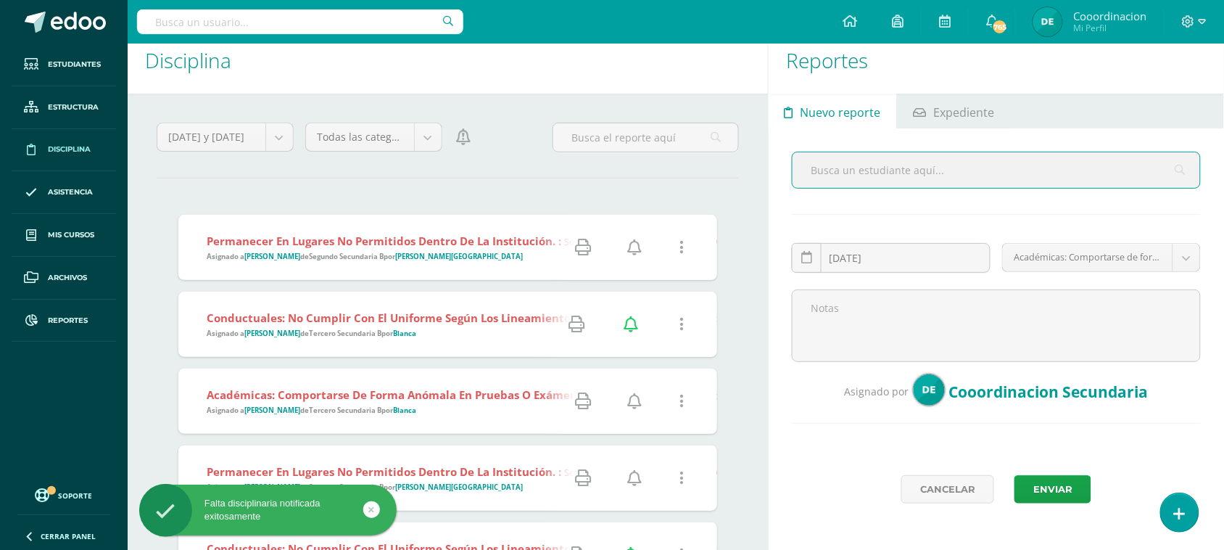
click at [633, 241] on icon at bounding box center [634, 247] width 15 height 16
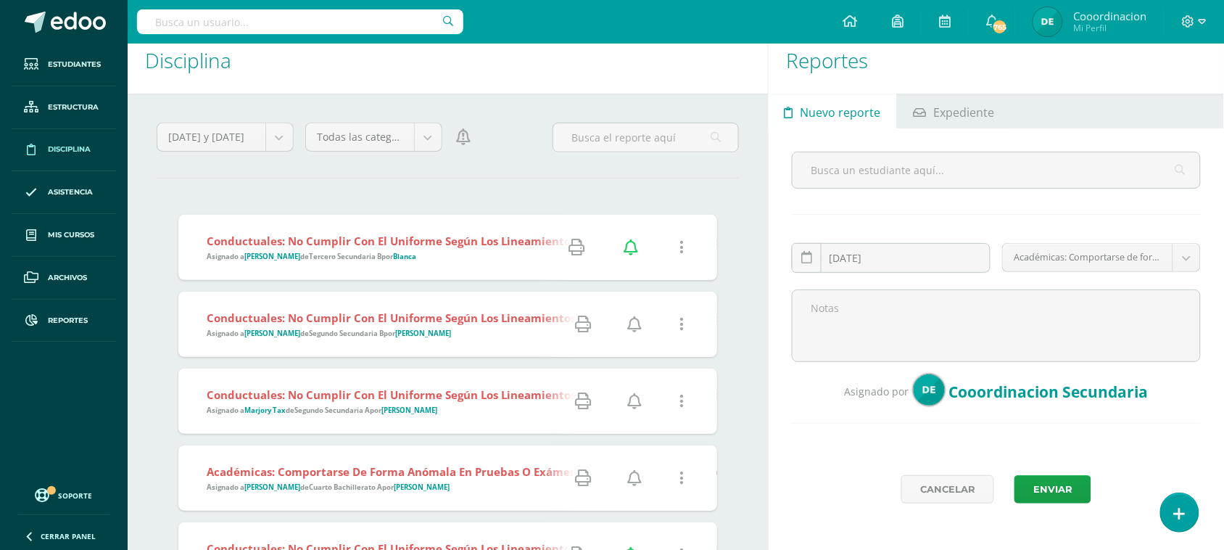
click at [631, 321] on icon at bounding box center [634, 324] width 15 height 16
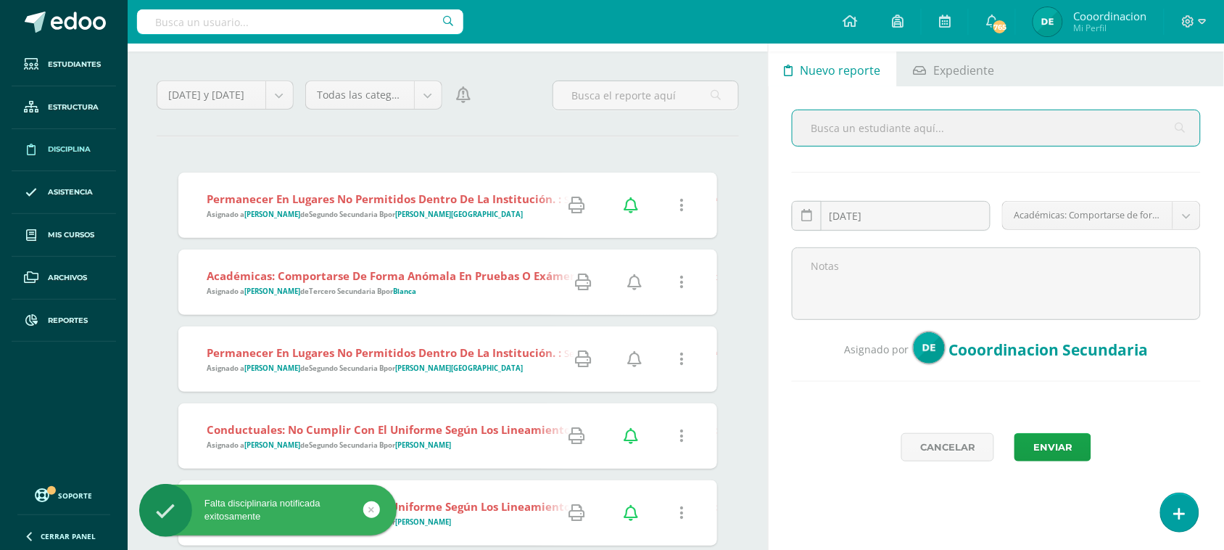
scroll to position [91, 0]
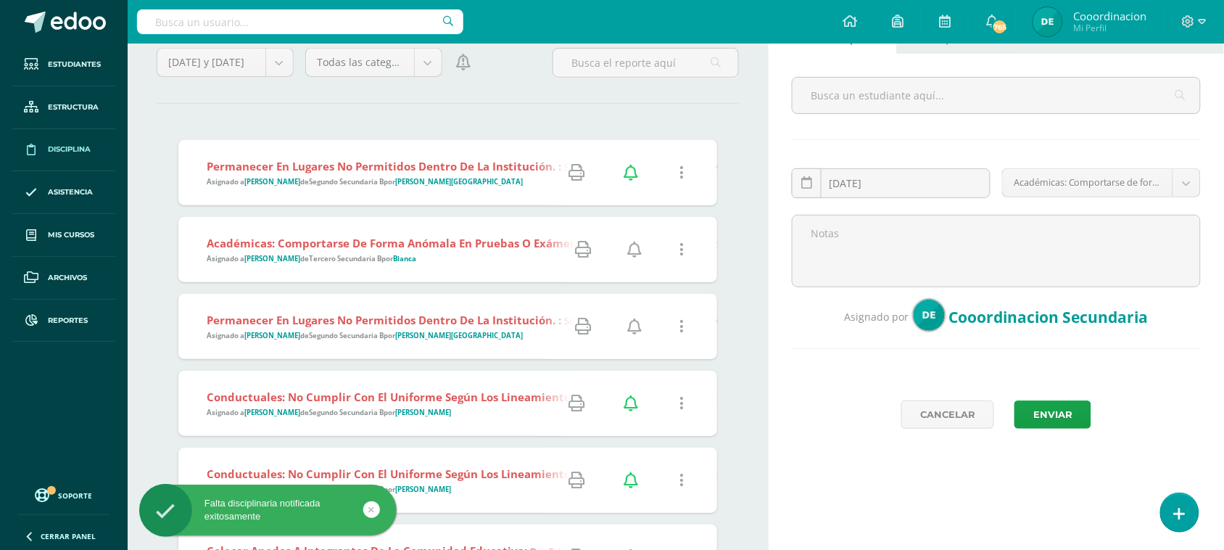
click at [635, 250] on icon at bounding box center [634, 250] width 15 height 16
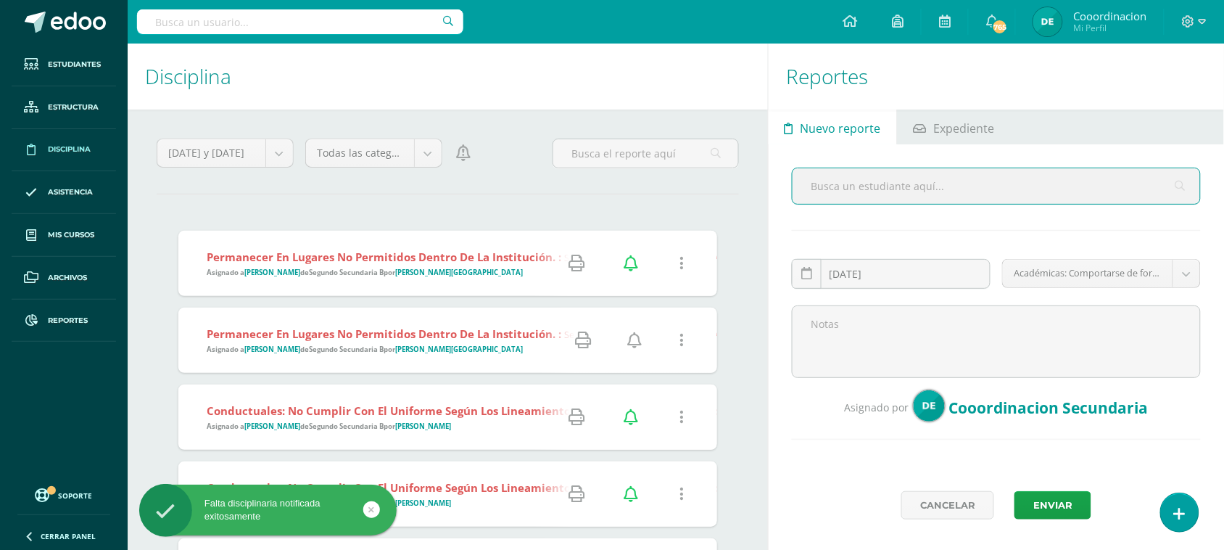
click at [638, 342] on icon at bounding box center [634, 340] width 15 height 16
